Goal: Task Accomplishment & Management: Manage account settings

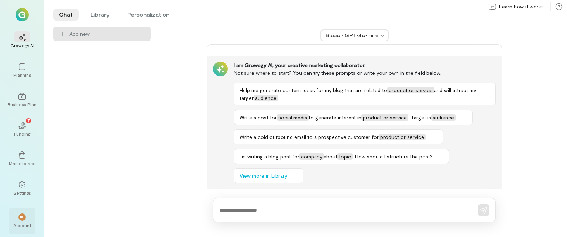
click at [23, 217] on span "**" at bounding box center [22, 217] width 5 height 4
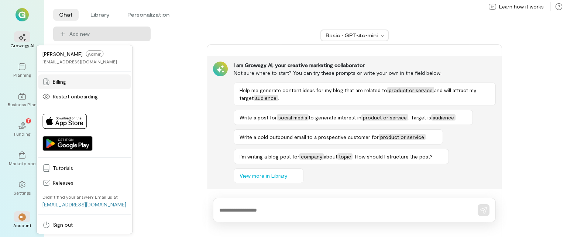
click at [65, 83] on span "Billing" at bounding box center [89, 81] width 73 height 7
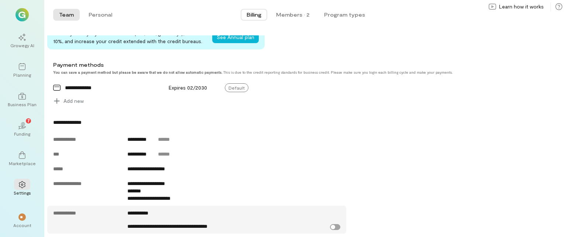
scroll to position [196, 0]
